Goal: Task Accomplishment & Management: Use online tool/utility

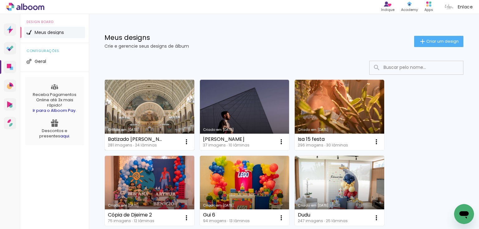
click at [164, 111] on link "Criado em [DATE]" at bounding box center [150, 115] width 90 height 71
